Goal: Task Accomplishment & Management: Complete application form

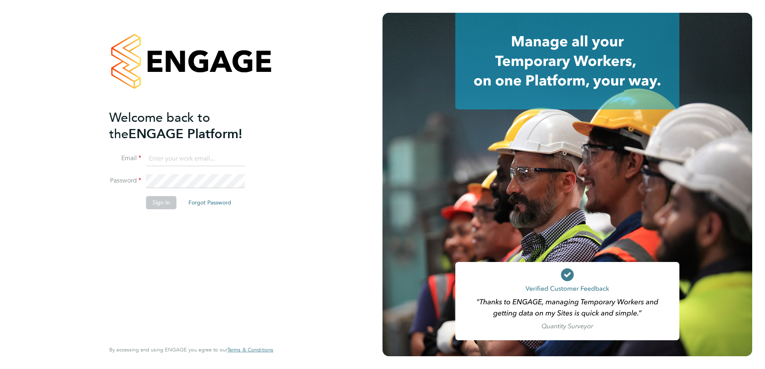
type input "tim.hawkridge@vistry.co.uk"
click at [162, 205] on button "Sign In" at bounding box center [161, 202] width 30 height 13
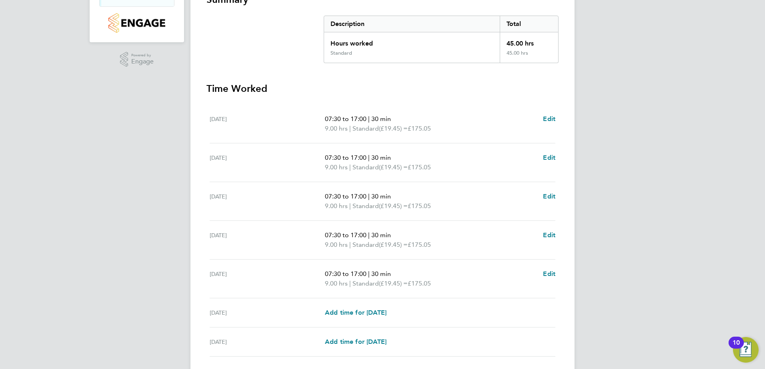
scroll to position [215, 0]
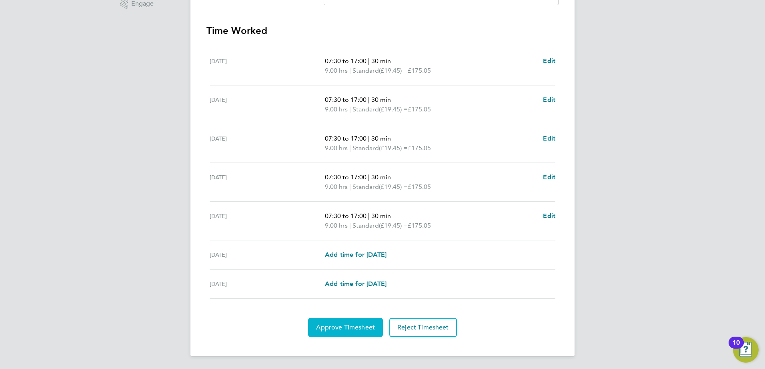
click at [349, 328] on span "Approve Timesheet" at bounding box center [345, 328] width 59 height 8
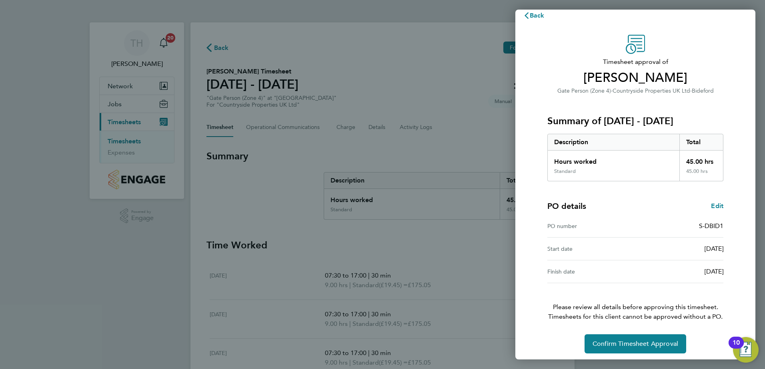
scroll to position [14, 0]
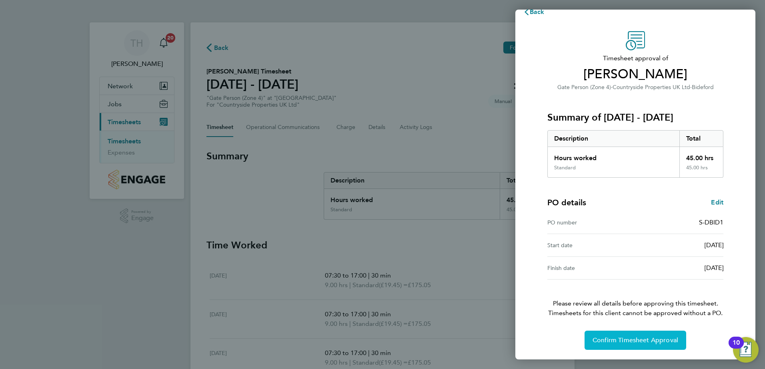
click at [628, 340] on span "Confirm Timesheet Approval" at bounding box center [635, 341] width 86 height 8
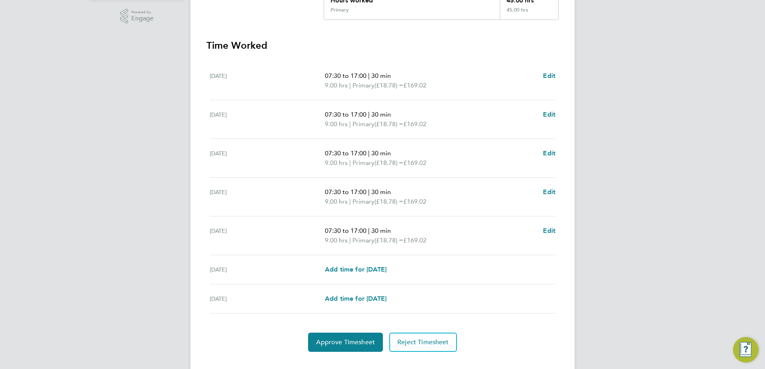
scroll to position [215, 0]
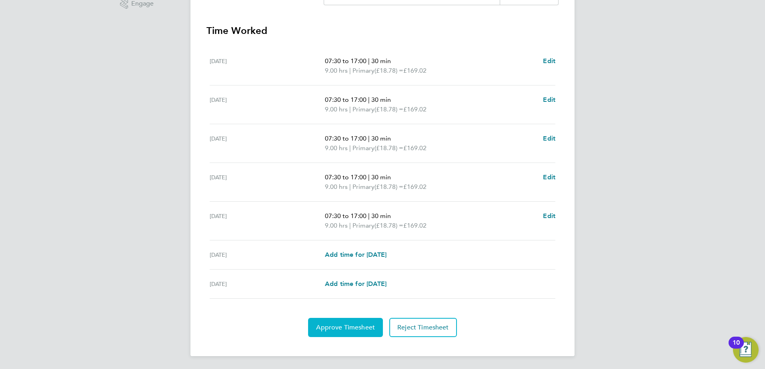
click at [364, 325] on span "Approve Timesheet" at bounding box center [345, 328] width 59 height 8
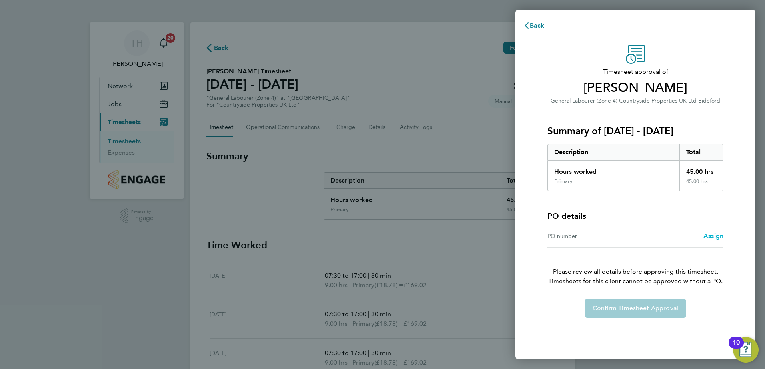
click at [713, 233] on span "Assign" at bounding box center [713, 236] width 20 height 8
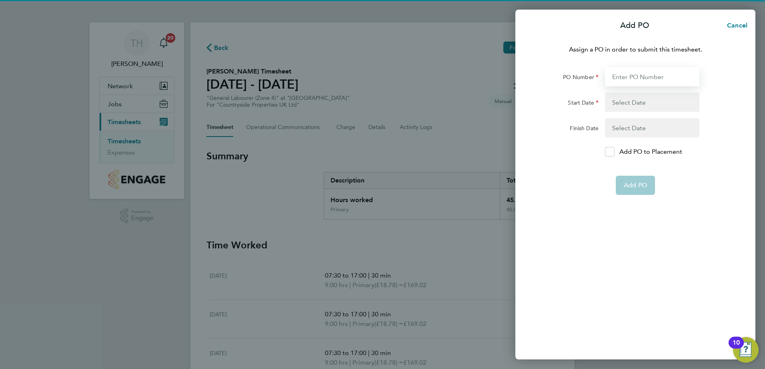
click at [630, 78] on input "PO Number" at bounding box center [652, 76] width 94 height 19
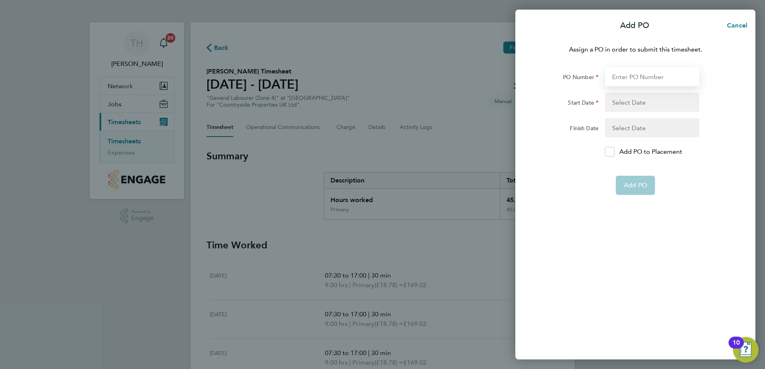
type input "S-DBID1/00082"
type input "[DATE]"
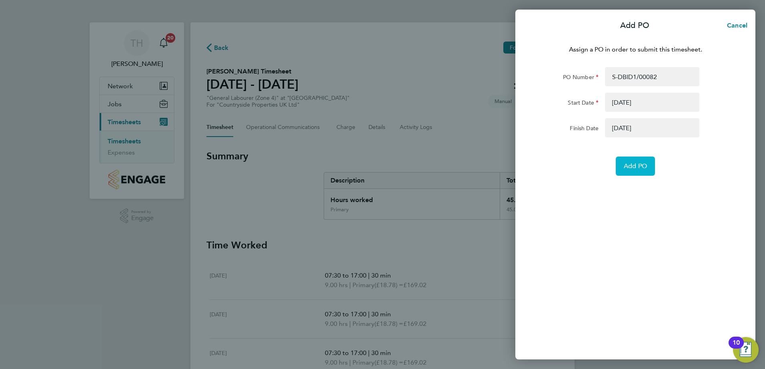
click at [637, 165] on span "Add PO" at bounding box center [634, 166] width 23 height 8
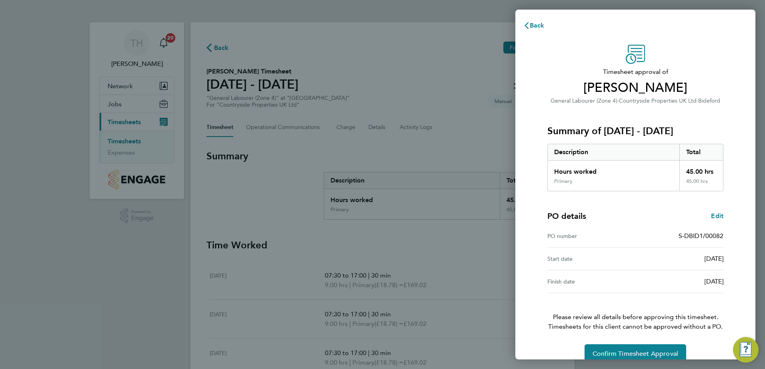
scroll to position [14, 0]
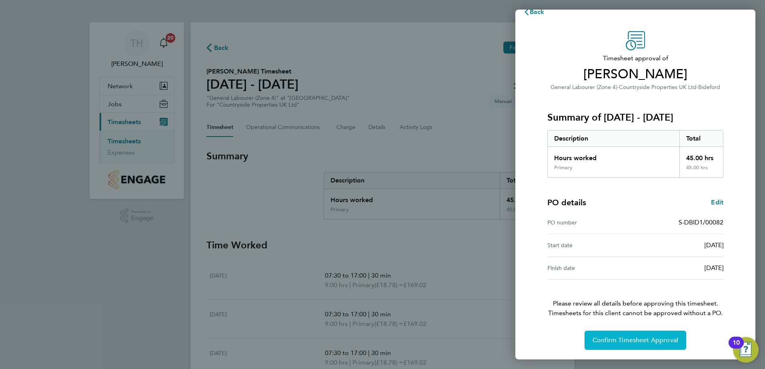
click at [625, 339] on span "Confirm Timesheet Approval" at bounding box center [635, 341] width 86 height 8
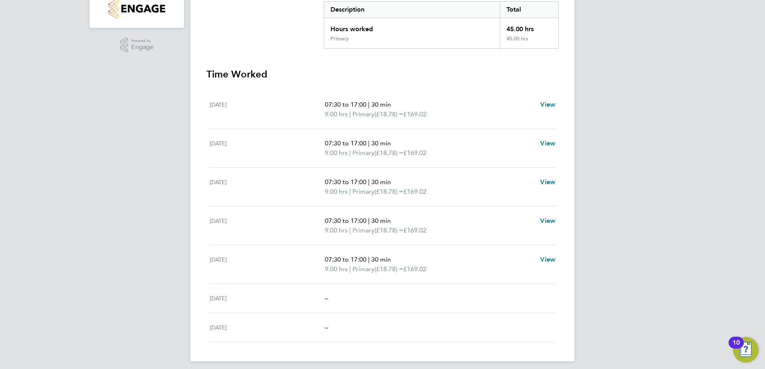
scroll to position [176, 0]
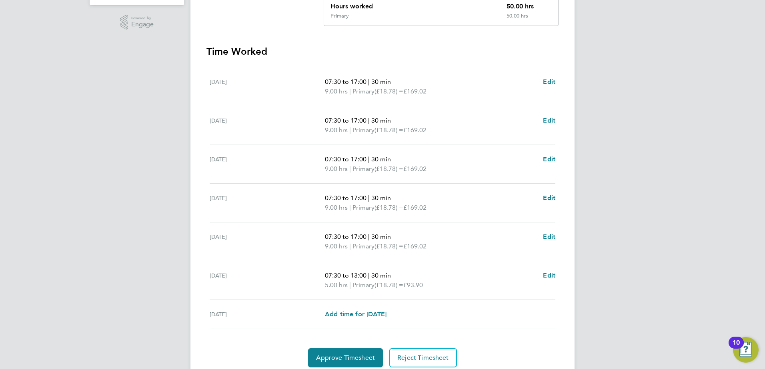
scroll to position [224, 0]
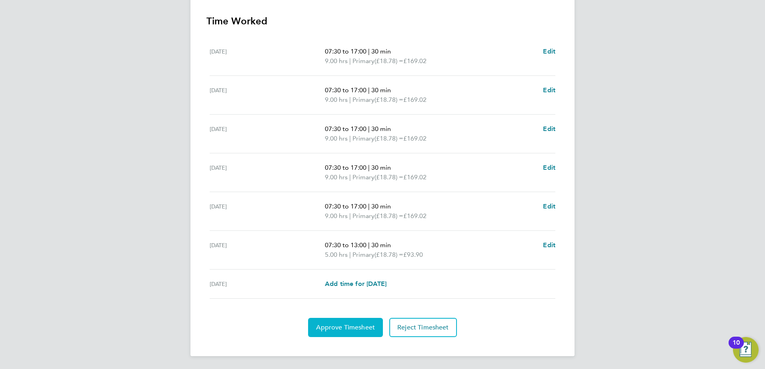
click at [336, 329] on span "Approve Timesheet" at bounding box center [345, 328] width 59 height 8
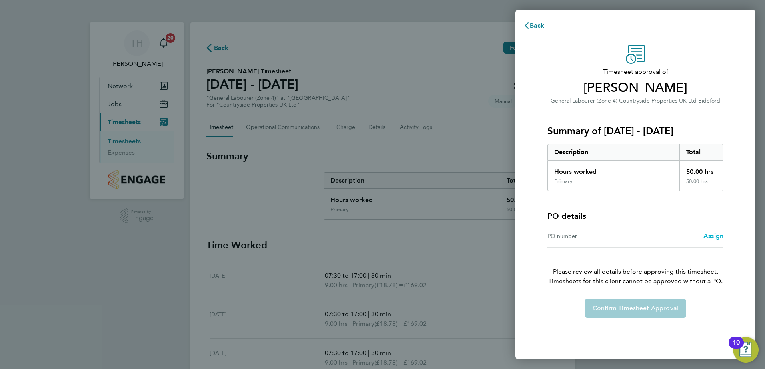
click at [712, 238] on span "Assign" at bounding box center [713, 236] width 20 height 8
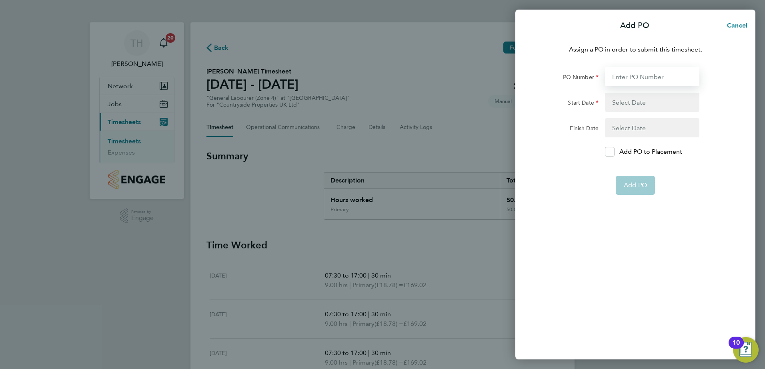
click at [641, 77] on input "PO Number" at bounding box center [652, 76] width 94 height 19
type input "S-DBID1/00082"
type input "[DATE]"
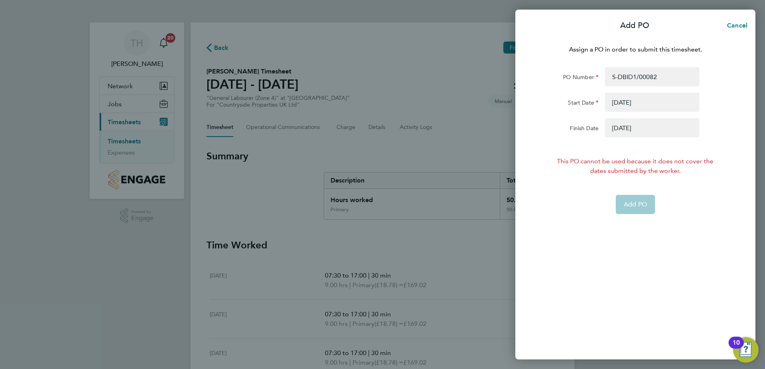
drag, startPoint x: 641, startPoint y: 208, endPoint x: 639, endPoint y: 190, distance: 18.2
click at [640, 204] on app-form-button "Add PO" at bounding box center [634, 204] width 39 height 19
click at [741, 24] on span "Cancel" at bounding box center [735, 26] width 23 height 8
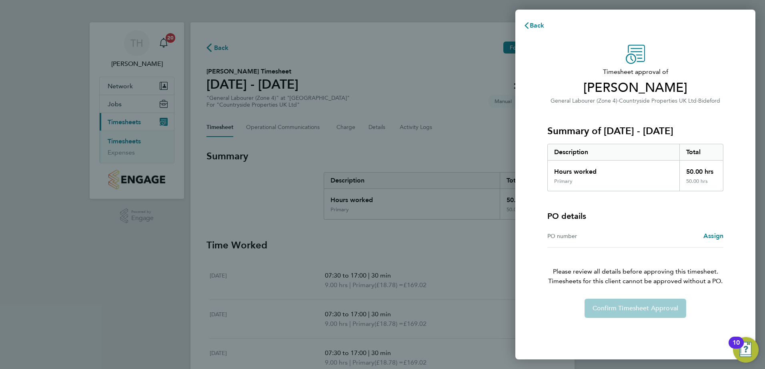
click at [627, 302] on div "Confirm Timesheet Approval" at bounding box center [634, 308] width 195 height 19
click at [711, 234] on span "Assign" at bounding box center [713, 236] width 20 height 8
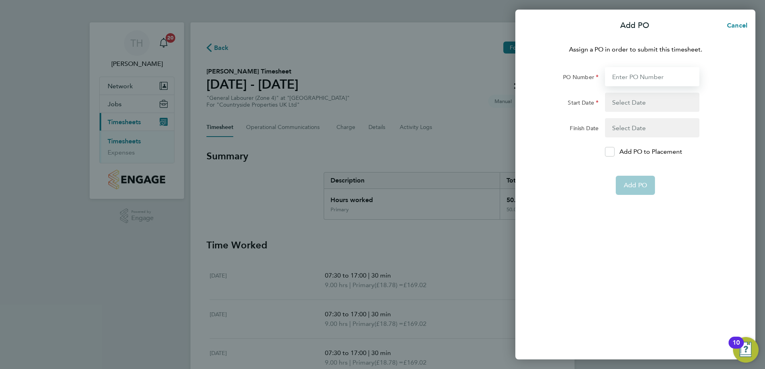
click at [632, 75] on input "PO Number" at bounding box center [652, 76] width 94 height 19
type input "S-DBID1/00082"
type input "[DATE]"
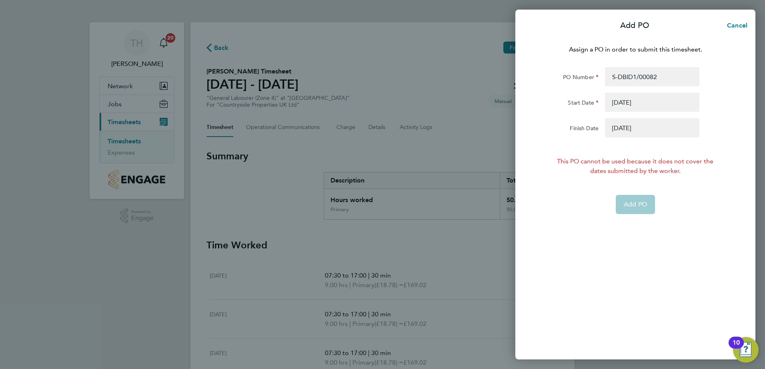
click at [649, 129] on button "button" at bounding box center [652, 127] width 94 height 19
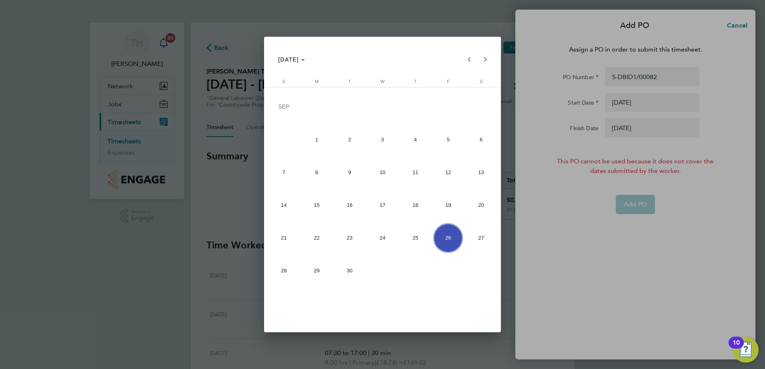
click at [349, 268] on span "30" at bounding box center [350, 271] width 30 height 30
type input "[DATE]"
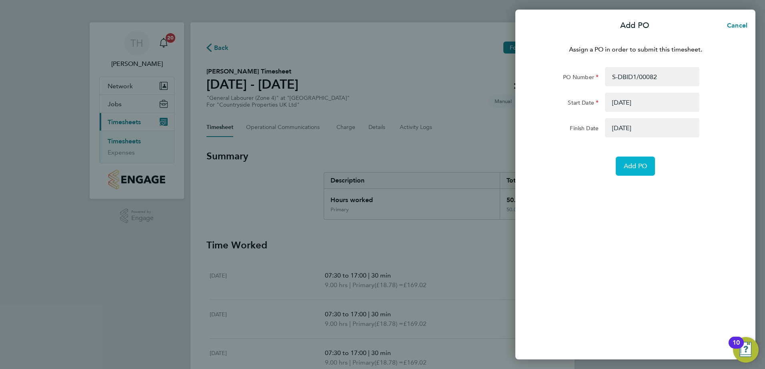
click at [623, 164] on button "Add PO" at bounding box center [634, 166] width 39 height 19
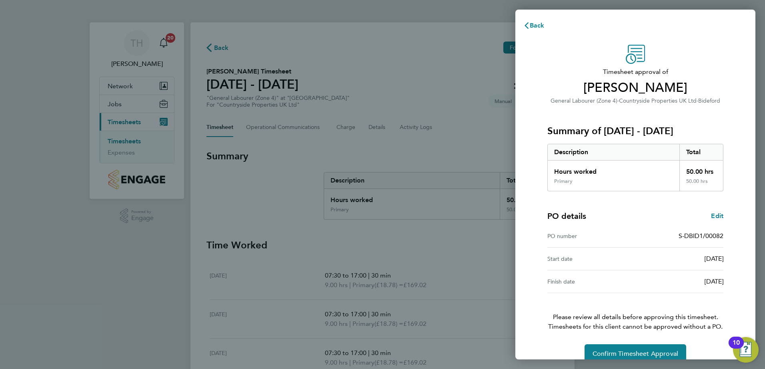
scroll to position [14, 0]
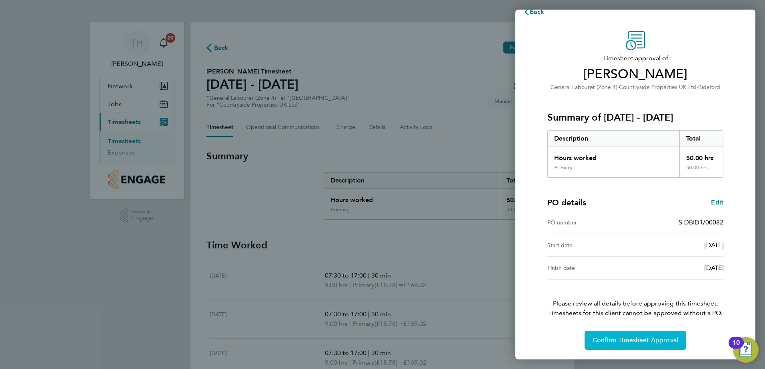
click at [628, 340] on span "Confirm Timesheet Approval" at bounding box center [635, 341] width 86 height 8
